Goal: Task Accomplishment & Management: Manage account settings

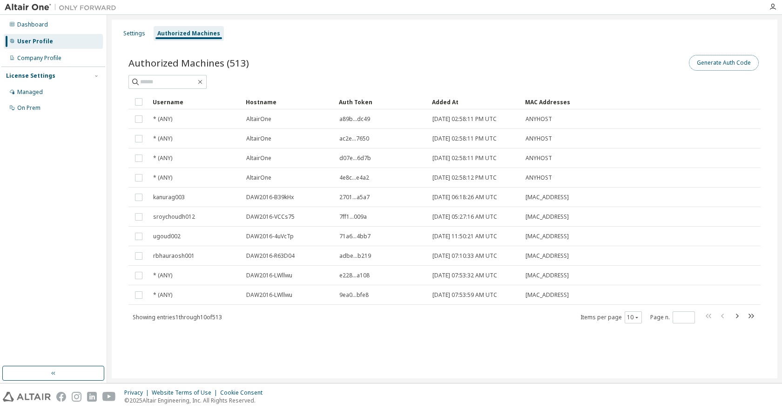
click at [750, 67] on button "Generate Auth Code" at bounding box center [724, 63] width 70 height 16
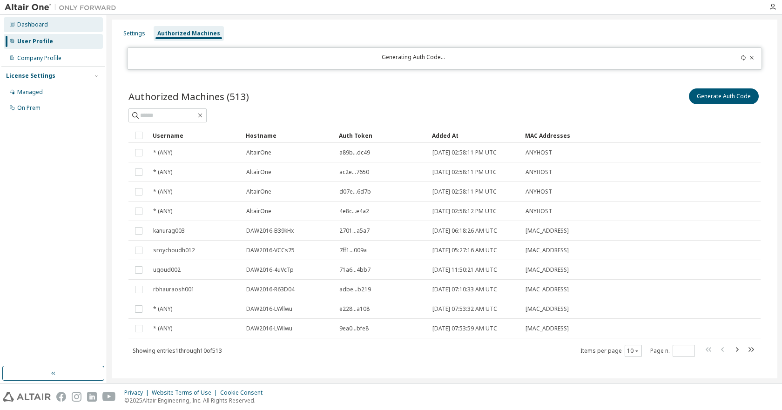
click at [46, 28] on div "Dashboard" at bounding box center [32, 24] width 31 height 7
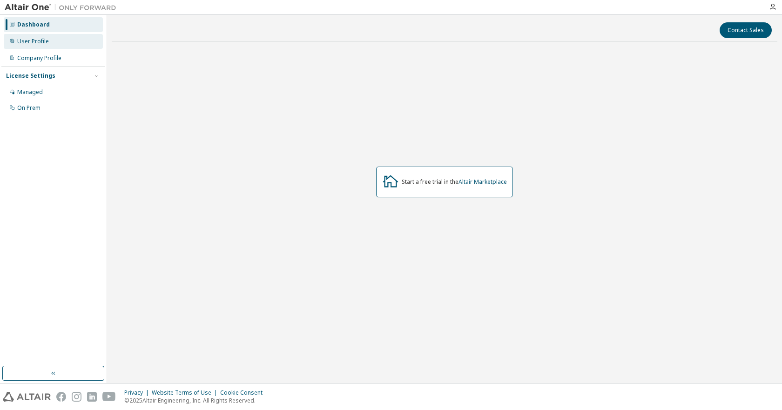
click at [41, 42] on div "User Profile" at bounding box center [33, 41] width 32 height 7
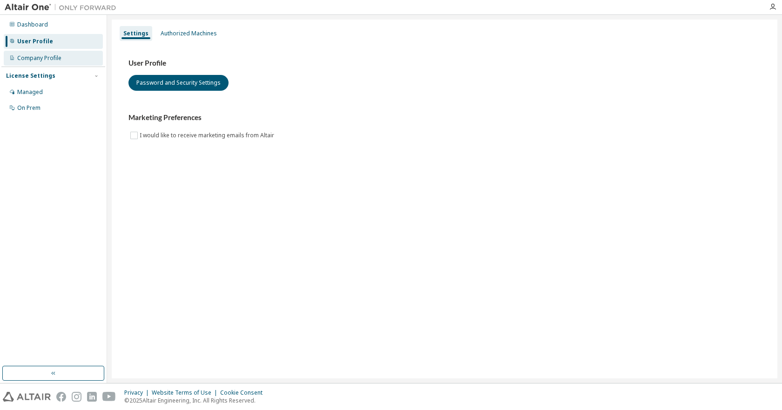
click at [40, 56] on div "Company Profile" at bounding box center [39, 57] width 44 height 7
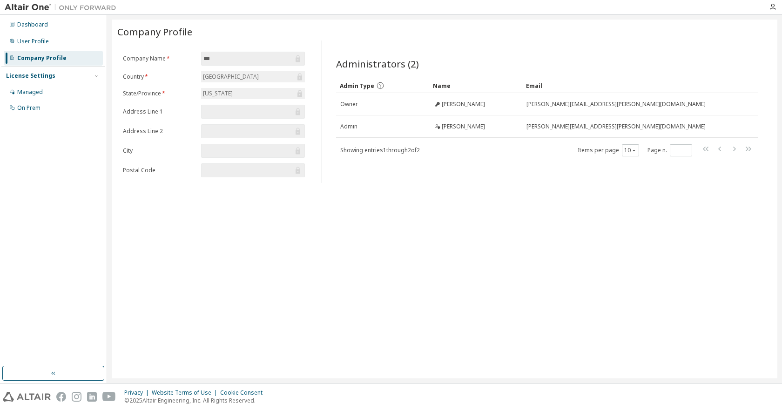
click at [35, 75] on div "License Settings" at bounding box center [30, 75] width 49 height 7
click at [37, 90] on div "Managed" at bounding box center [30, 91] width 26 height 7
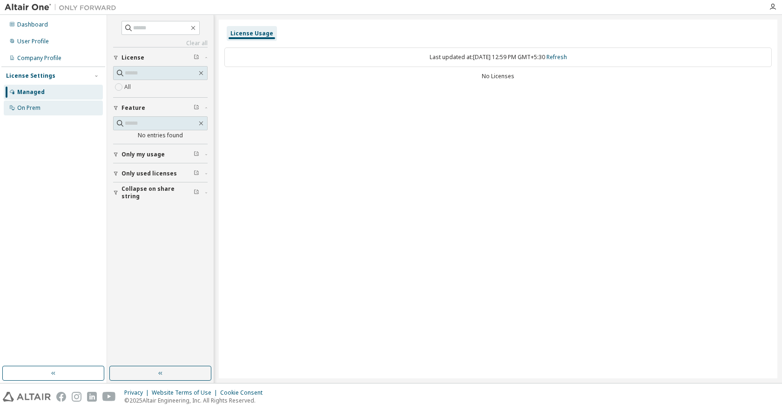
click at [38, 107] on div "On Prem" at bounding box center [28, 107] width 23 height 7
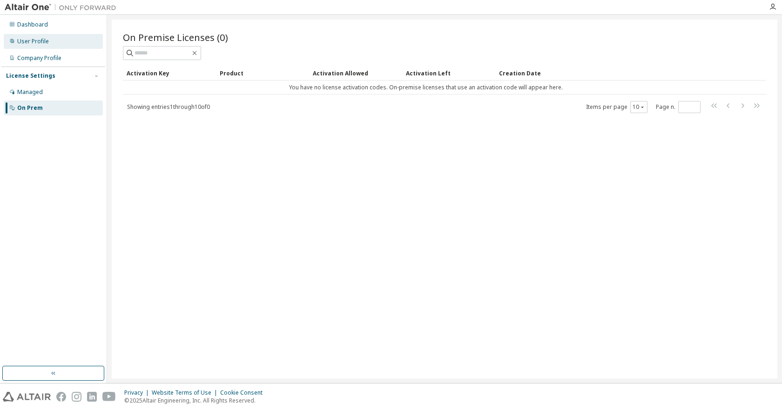
click at [36, 41] on div "User Profile" at bounding box center [33, 41] width 32 height 7
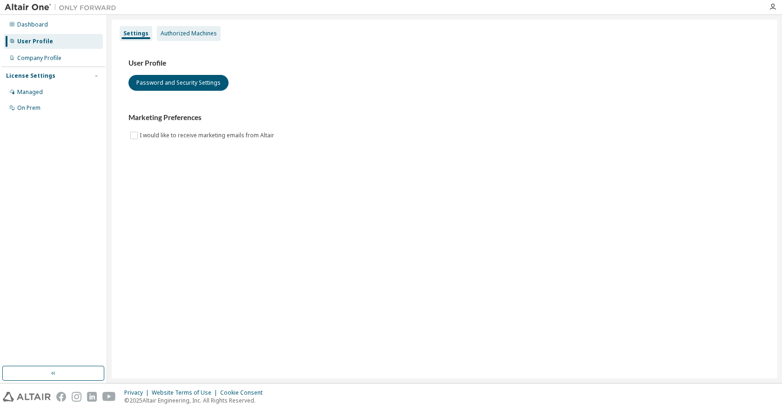
click at [194, 36] on div "Authorized Machines" at bounding box center [189, 33] width 56 height 7
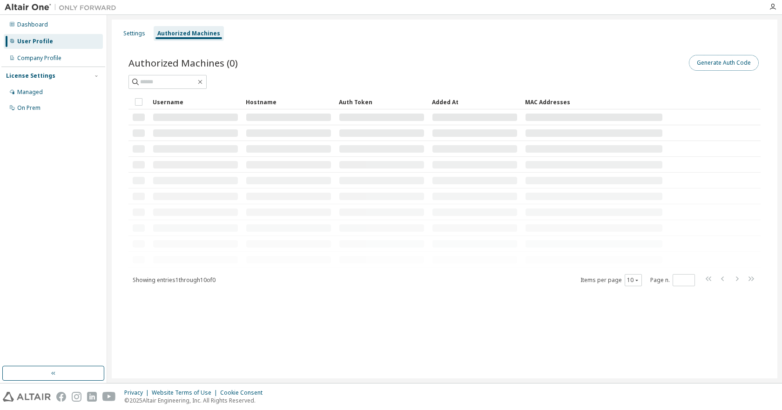
click at [721, 62] on button "Generate Auth Code" at bounding box center [724, 63] width 70 height 16
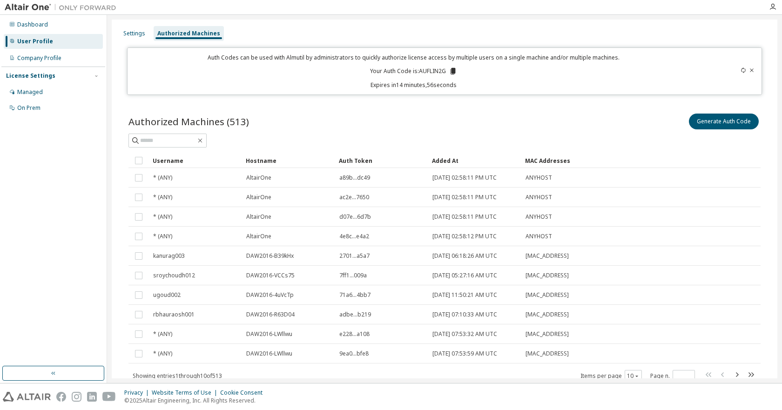
click at [452, 70] on icon at bounding box center [452, 71] width 5 height 7
click at [740, 69] on icon at bounding box center [743, 70] width 6 height 6
click at [449, 70] on icon at bounding box center [451, 71] width 5 height 7
click at [56, 56] on div "Company Profile" at bounding box center [39, 57] width 44 height 7
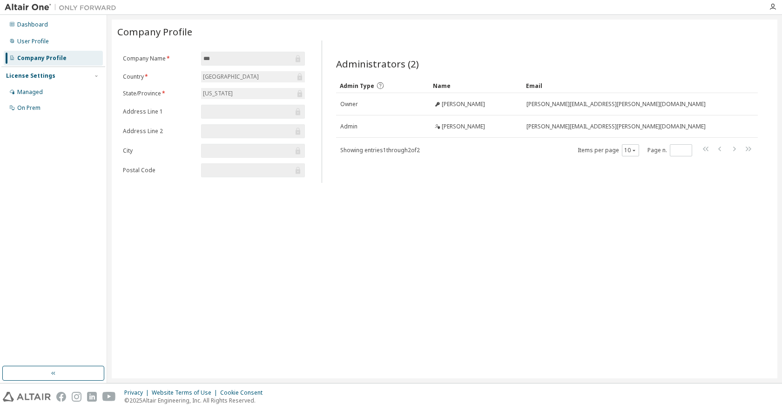
click at [234, 79] on div "United States of America" at bounding box center [230, 77] width 59 height 10
click at [218, 93] on div "Florida" at bounding box center [217, 93] width 33 height 10
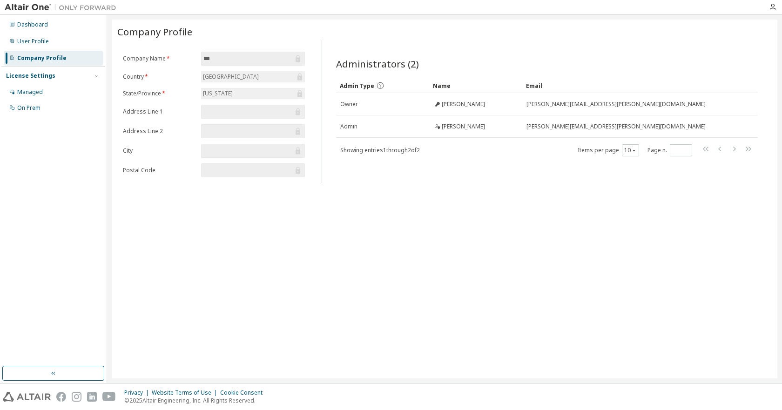
click at [183, 151] on label "City" at bounding box center [159, 150] width 73 height 7
click at [53, 76] on div "License Settings" at bounding box center [53, 76] width 94 height 8
click at [44, 23] on div "Dashboard" at bounding box center [32, 24] width 31 height 7
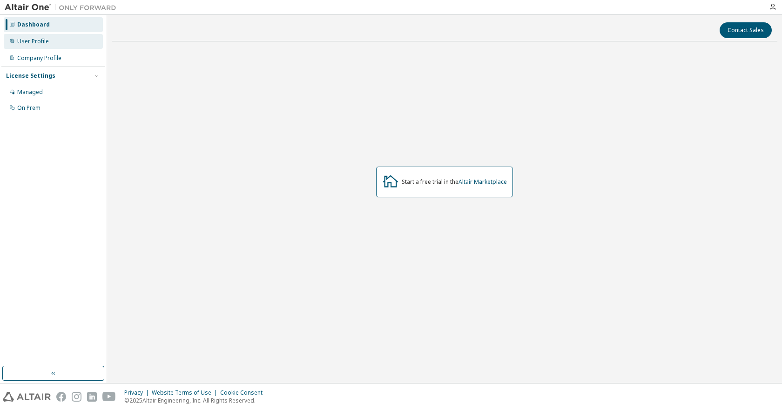
click at [39, 41] on div "User Profile" at bounding box center [33, 41] width 32 height 7
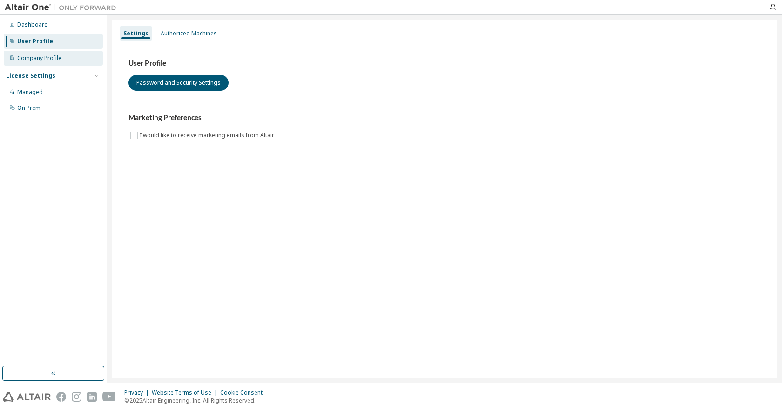
click at [41, 59] on div "Company Profile" at bounding box center [39, 57] width 44 height 7
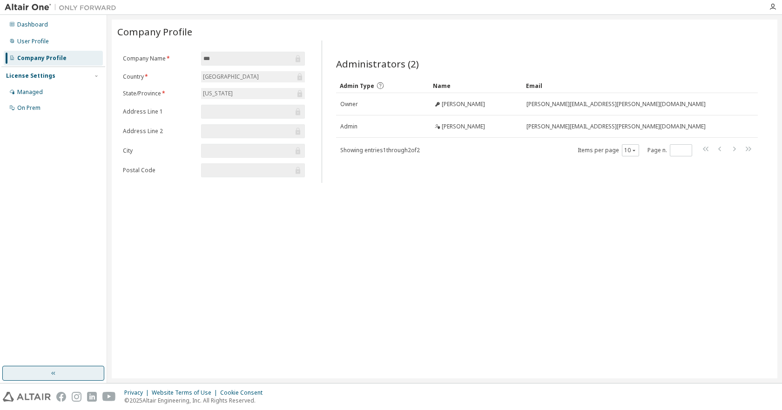
click at [54, 369] on icon "button" at bounding box center [53, 372] width 7 height 7
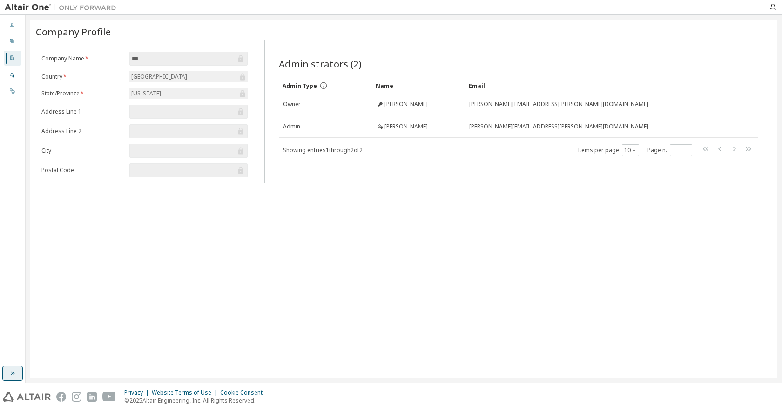
click at [16, 370] on icon "button" at bounding box center [12, 372] width 7 height 7
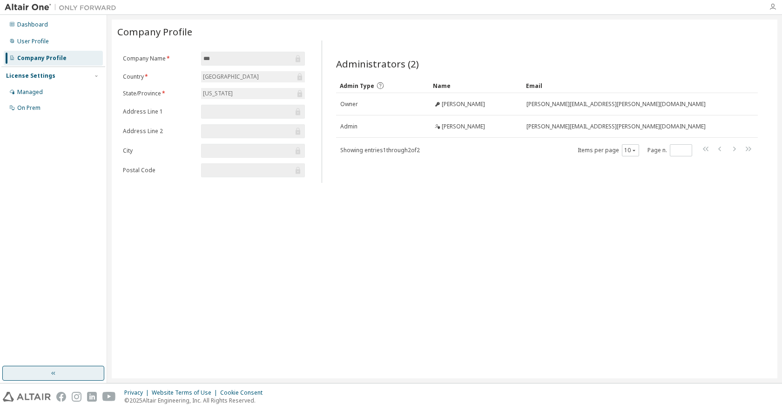
click at [769, 7] on icon "button" at bounding box center [772, 6] width 7 height 7
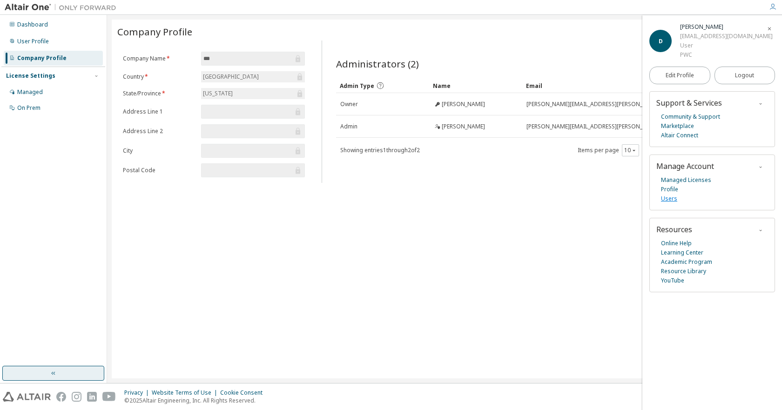
click at [671, 197] on link "Users" at bounding box center [669, 198] width 16 height 9
click at [674, 191] on link "Profile" at bounding box center [669, 189] width 17 height 9
click at [27, 27] on div "Dashboard" at bounding box center [32, 24] width 31 height 7
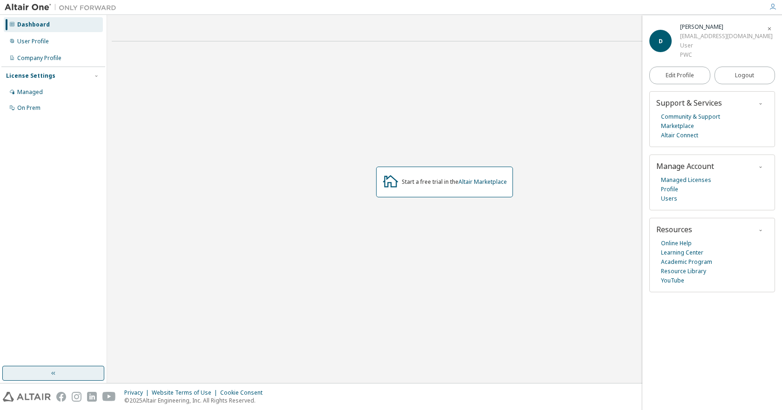
click at [770, 30] on icon "button" at bounding box center [769, 29] width 6 height 6
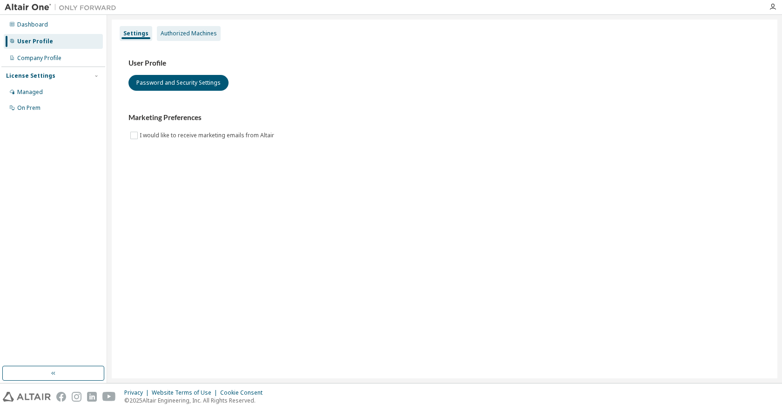
click at [182, 28] on div "Authorized Machines" at bounding box center [189, 33] width 64 height 15
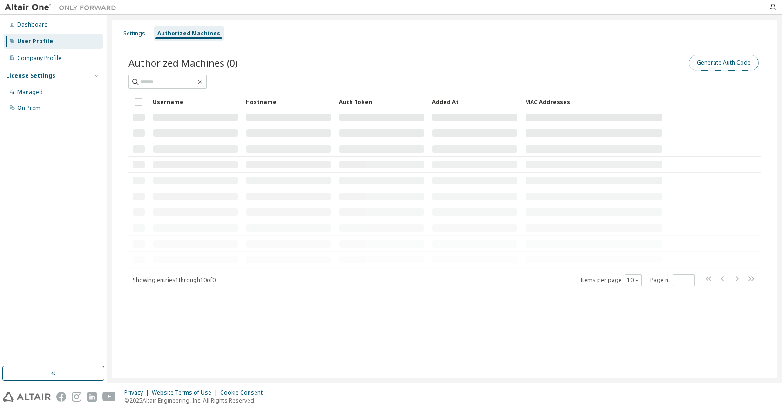
click at [716, 59] on button "Generate Auth Code" at bounding box center [724, 63] width 70 height 16
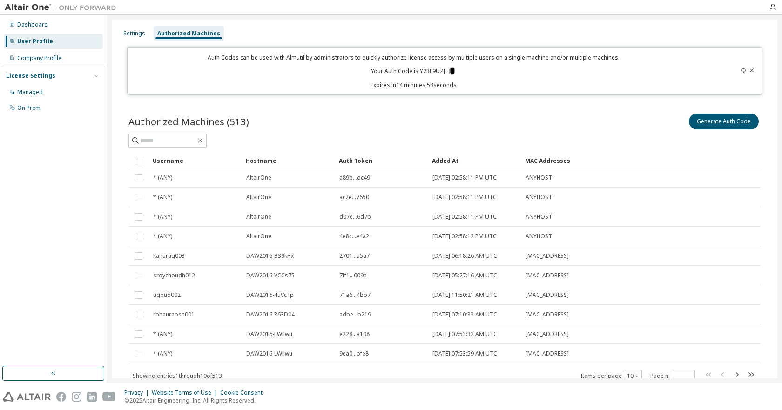
click at [448, 72] on icon at bounding box center [452, 71] width 8 height 8
